Goal: Task Accomplishment & Management: Complete application form

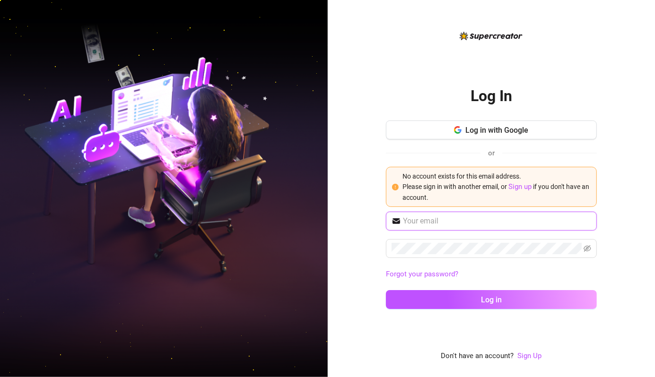
click at [457, 223] on input "text" at bounding box center [497, 221] width 188 height 11
type input "jonalynantisoda7@gmail.com"
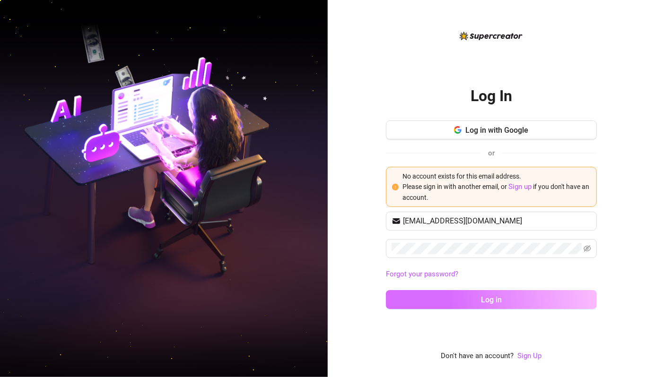
click at [519, 298] on button "Log in" at bounding box center [491, 299] width 211 height 19
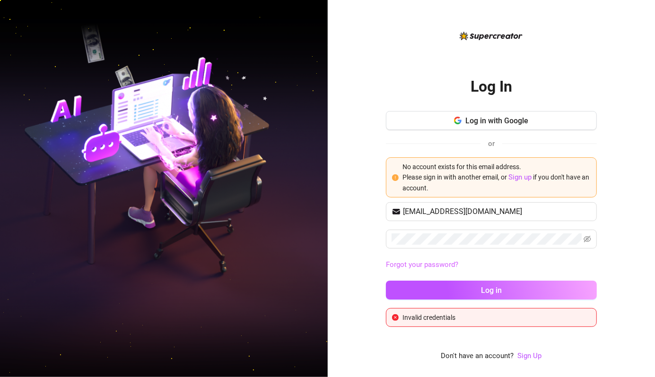
click at [440, 262] on link "Forgot your password?" at bounding box center [422, 264] width 72 height 9
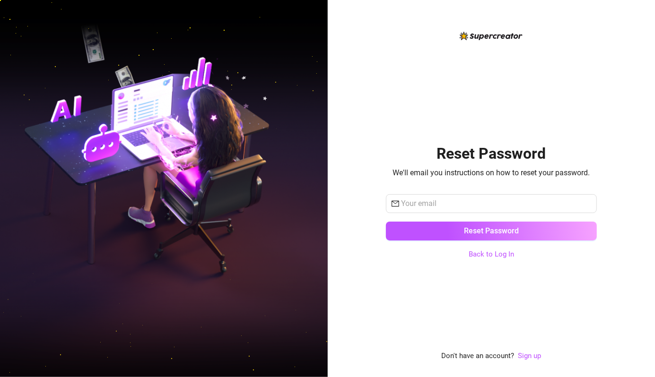
click at [395, 125] on div "Reset Password We'll email you instructions on how to reset your password. Rese…" at bounding box center [491, 196] width 211 height 332
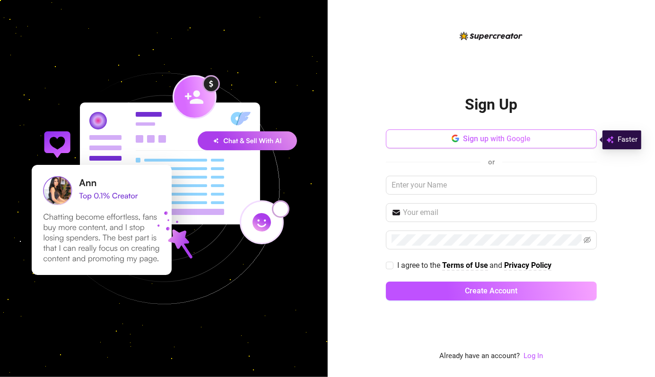
click at [520, 136] on span "Sign up with Google" at bounding box center [497, 138] width 68 height 9
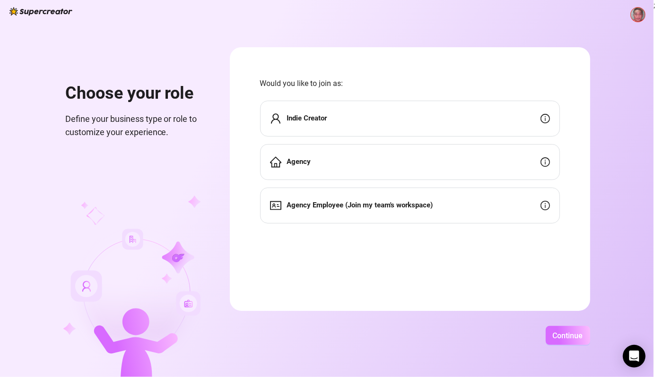
click at [572, 336] on span "Continue" at bounding box center [568, 335] width 30 height 9
click at [416, 113] on div "Indie Creator" at bounding box center [410, 119] width 300 height 36
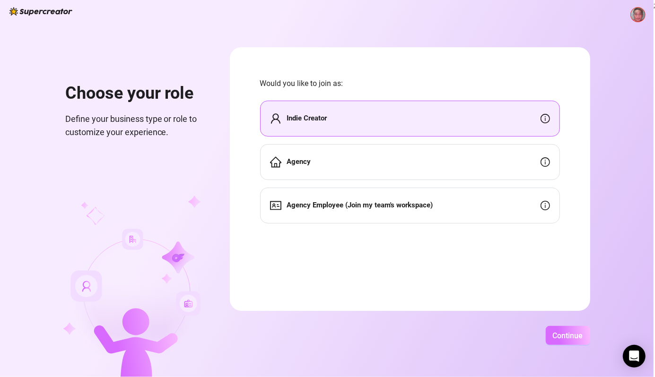
click at [564, 335] on span "Continue" at bounding box center [568, 335] width 30 height 9
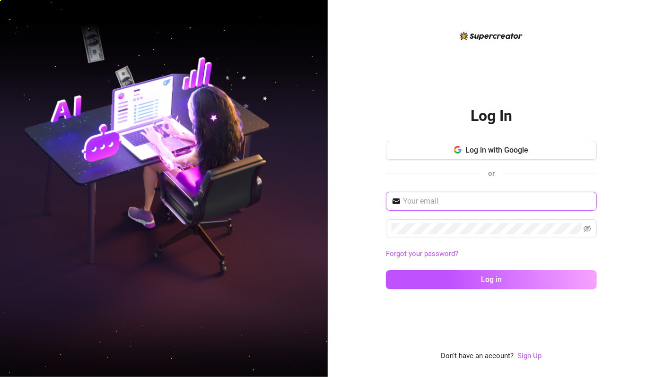
click at [476, 200] on input "text" at bounding box center [497, 201] width 188 height 11
type input "jonalynantisoda7@gmail.com"
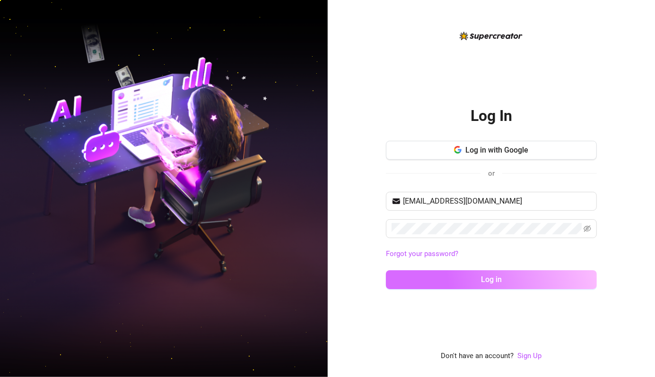
click at [488, 276] on span "Log in" at bounding box center [491, 279] width 21 height 9
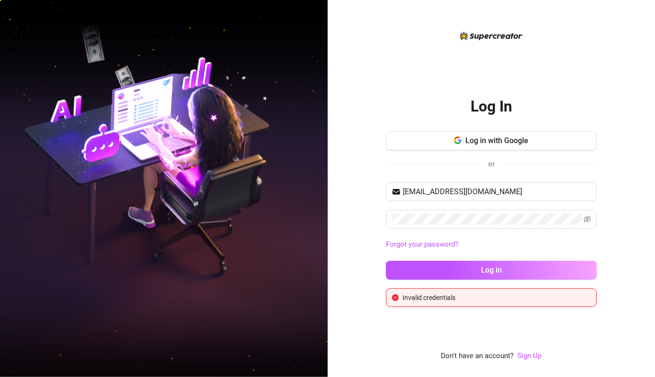
click at [449, 298] on div "Invalid credentials" at bounding box center [496, 298] width 188 height 10
